Goal: Find specific page/section: Find specific page/section

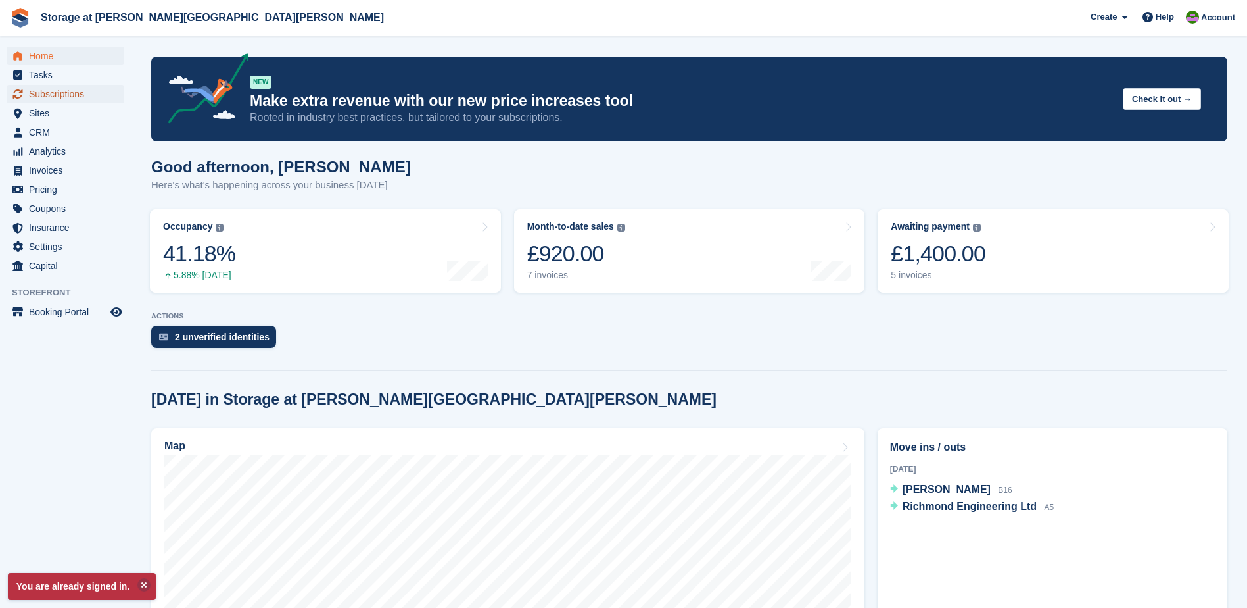
click at [62, 93] on span "Subscriptions" at bounding box center [68, 94] width 79 height 18
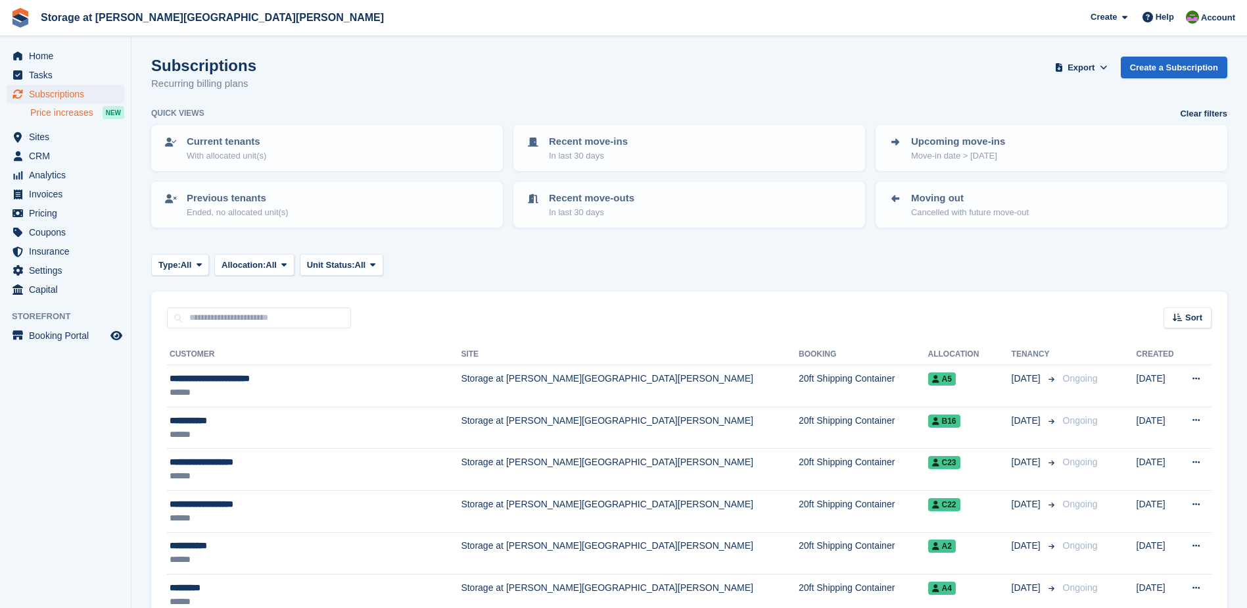
click at [72, 116] on span "Price increases" at bounding box center [61, 113] width 63 height 12
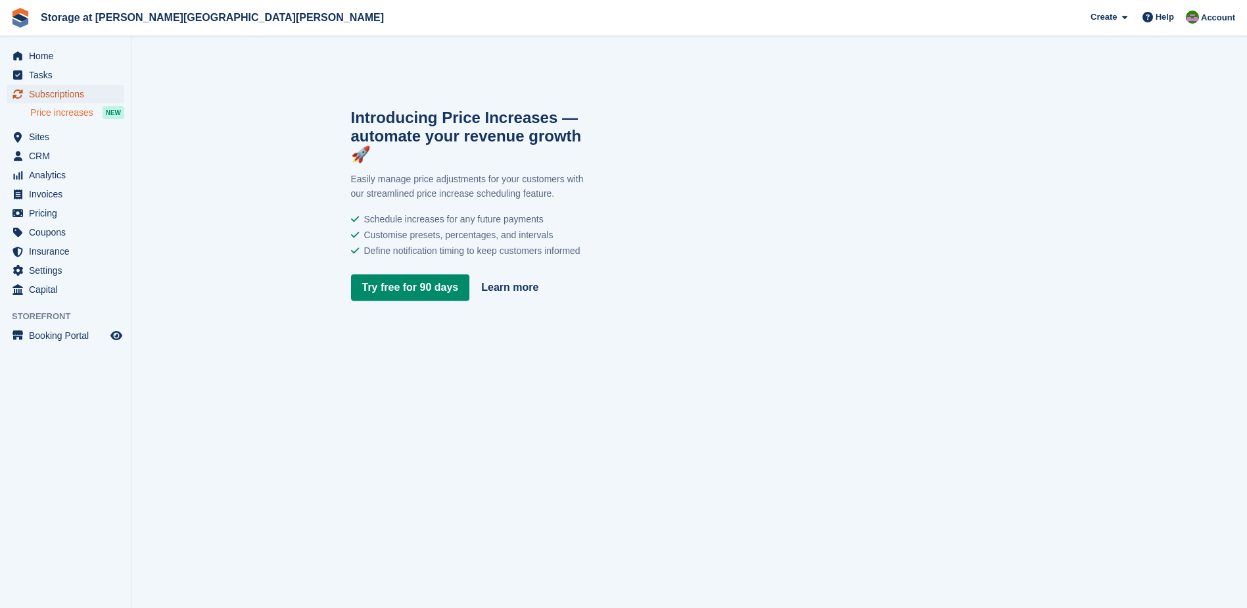
click at [57, 95] on span "Subscriptions" at bounding box center [68, 94] width 79 height 18
